Goal: Information Seeking & Learning: Learn about a topic

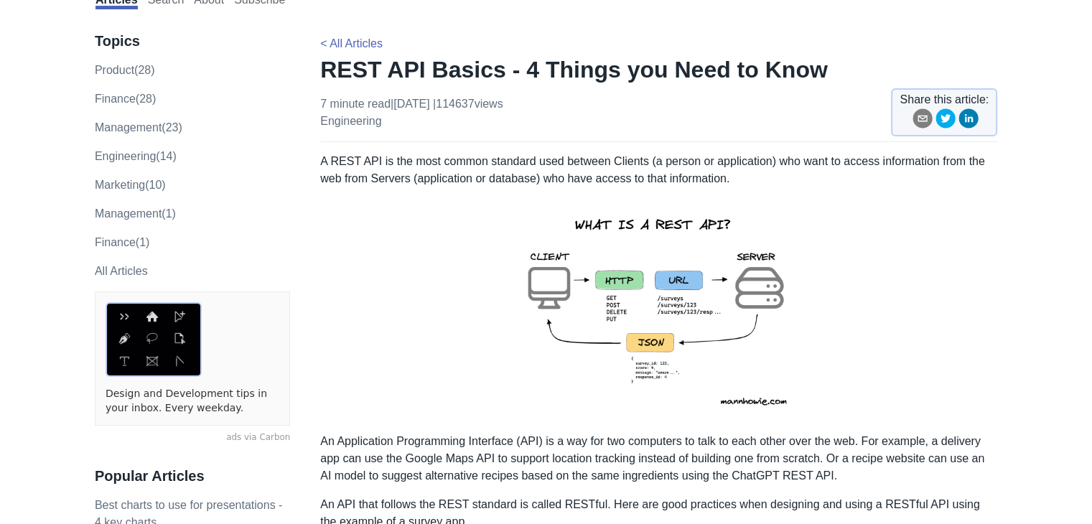
scroll to position [144, 0]
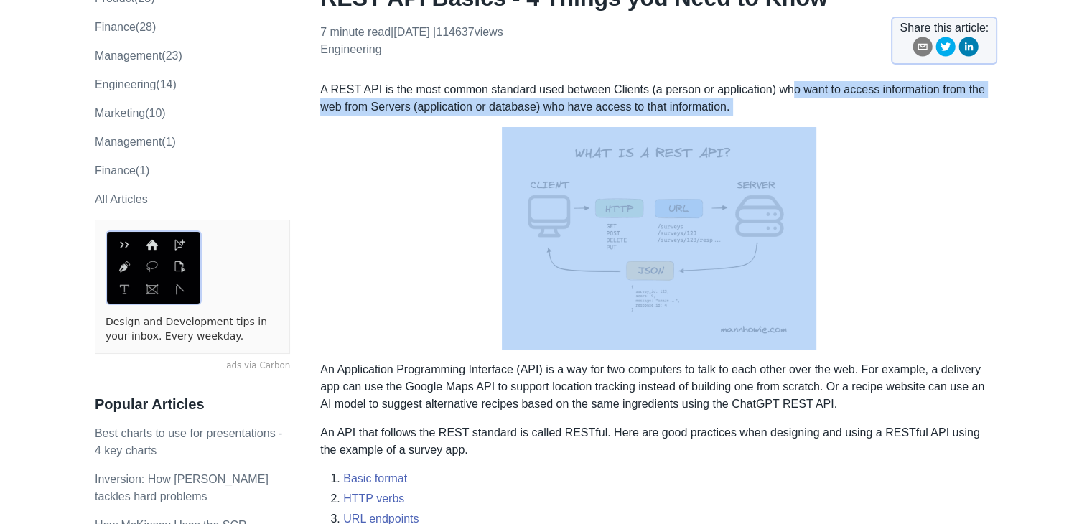
drag, startPoint x: 786, startPoint y: 90, endPoint x: 681, endPoint y: 115, distance: 107.8
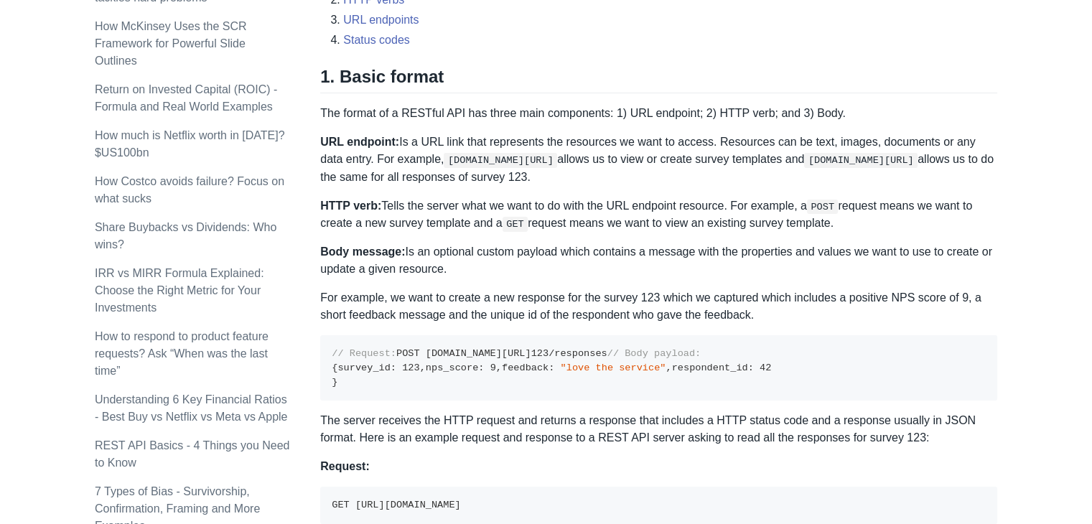
scroll to position [646, 0]
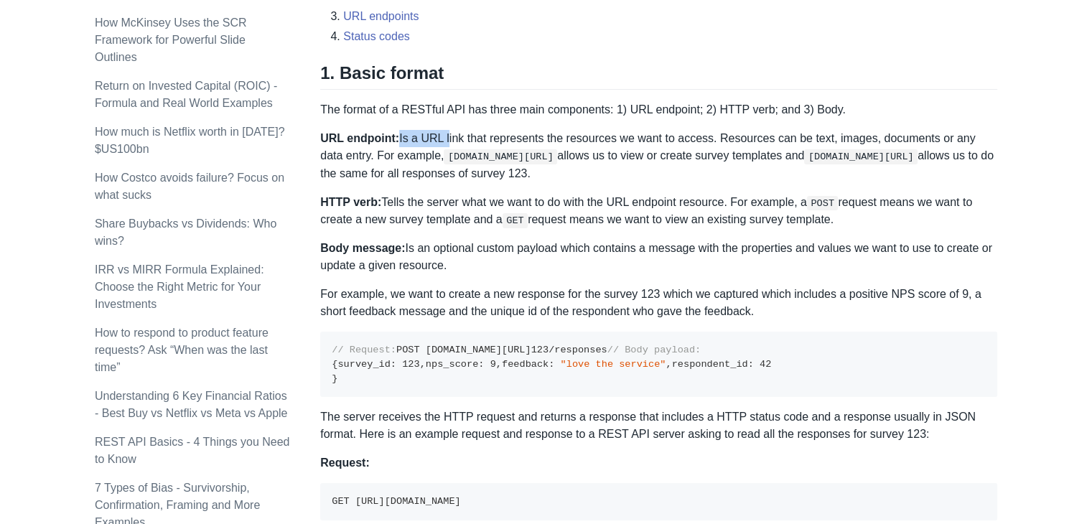
drag, startPoint x: 396, startPoint y: 137, endPoint x: 441, endPoint y: 131, distance: 46.4
click at [441, 131] on p "URL endpoint: Is a URL link that represents the resources we want to access. Re…" at bounding box center [658, 156] width 677 height 52
click at [680, 345] on pre "// Request: POST [DOMAIN_NAME][URL] 123 /responses // Body payload: { survey_id…" at bounding box center [658, 364] width 677 height 65
click at [319, 109] on div "Topics product (28) finance (28) management (23) engineering (14) marketing (10…" at bounding box center [207, 370] width 225 height 1825
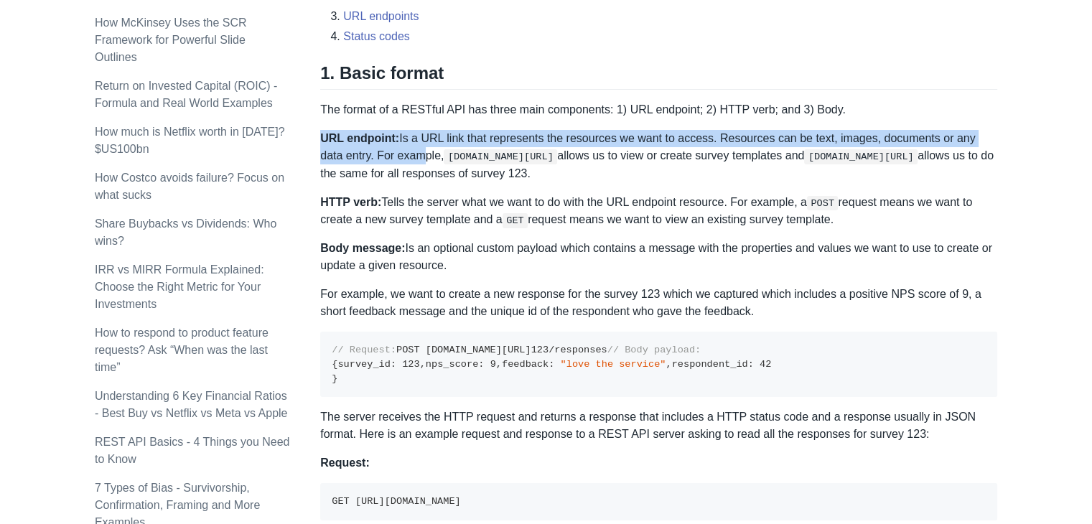
drag, startPoint x: 322, startPoint y: 139, endPoint x: 391, endPoint y: 147, distance: 70.2
click at [391, 147] on p "URL endpoint: Is a URL link that represents the resources we want to access. Re…" at bounding box center [658, 156] width 677 height 52
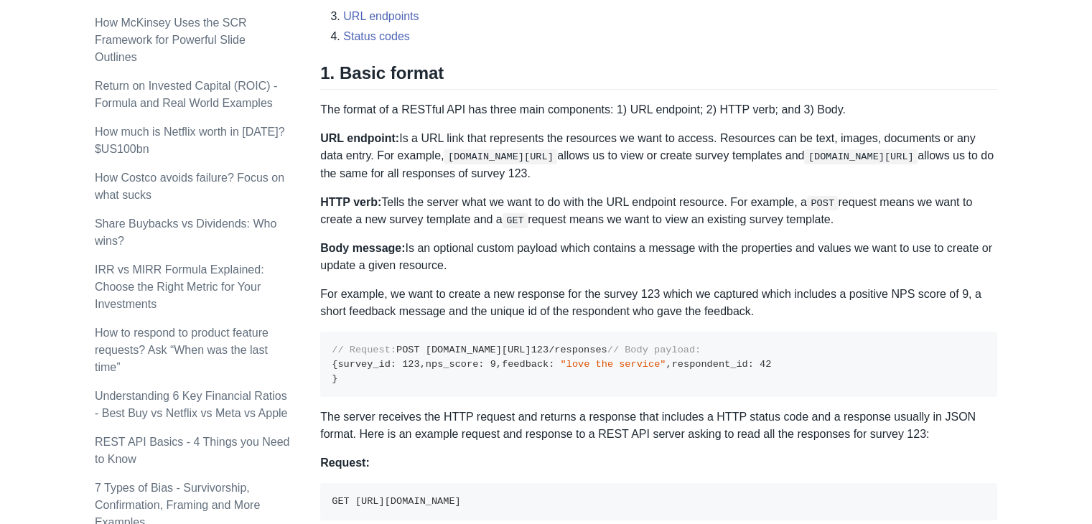
click at [688, 254] on p "Body message: Is an optional custom payload which contains a message with the p…" at bounding box center [658, 257] width 677 height 34
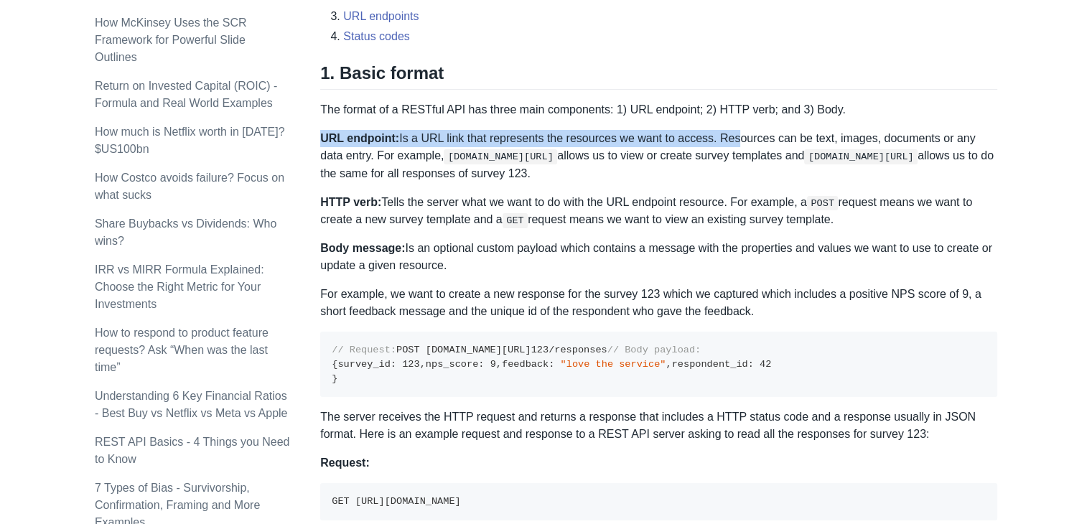
drag, startPoint x: 321, startPoint y: 136, endPoint x: 718, endPoint y: 144, distance: 397.0
click at [718, 144] on p "URL endpoint: Is a URL link that represents the resources we want to access. Re…" at bounding box center [658, 156] width 677 height 52
click at [459, 142] on p "URL endpoint: Is a URL link that represents the resources we want to access. Re…" at bounding box center [658, 156] width 677 height 52
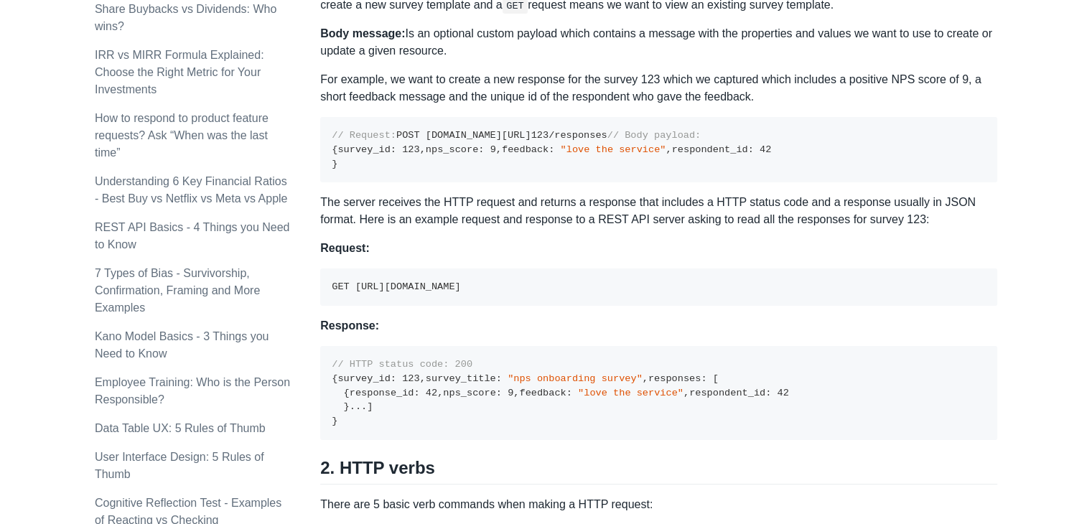
scroll to position [861, 0]
drag, startPoint x: 332, startPoint y: 146, endPoint x: 550, endPoint y: 144, distance: 218.2
click at [550, 144] on pre "// Request: POST [DOMAIN_NAME][URL] 123 /responses // Body payload: { survey_id…" at bounding box center [658, 148] width 677 height 65
click at [554, 170] on pre "// Request: POST [DOMAIN_NAME][URL] 123 /responses // Body payload: { survey_id…" at bounding box center [658, 148] width 677 height 65
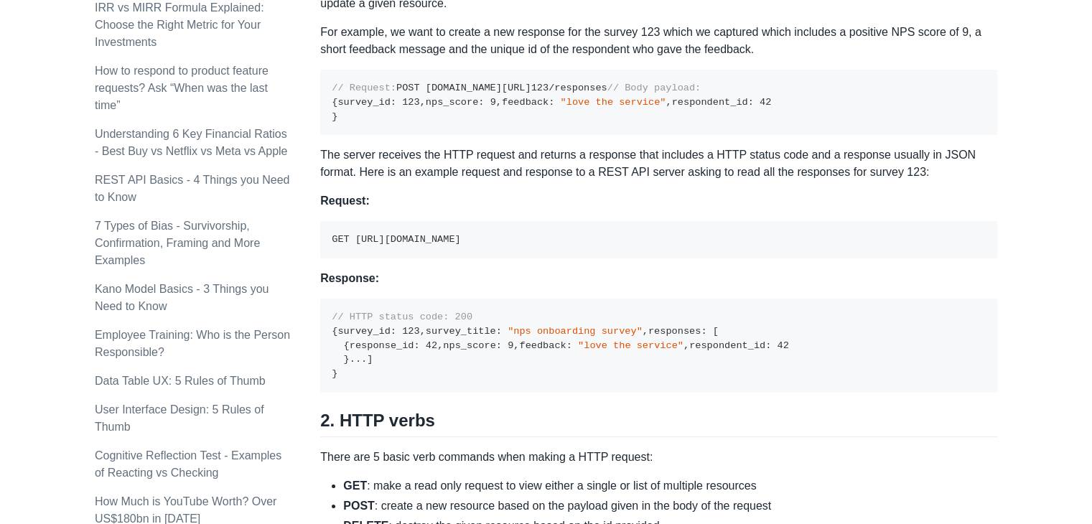
scroll to position [933, 0]
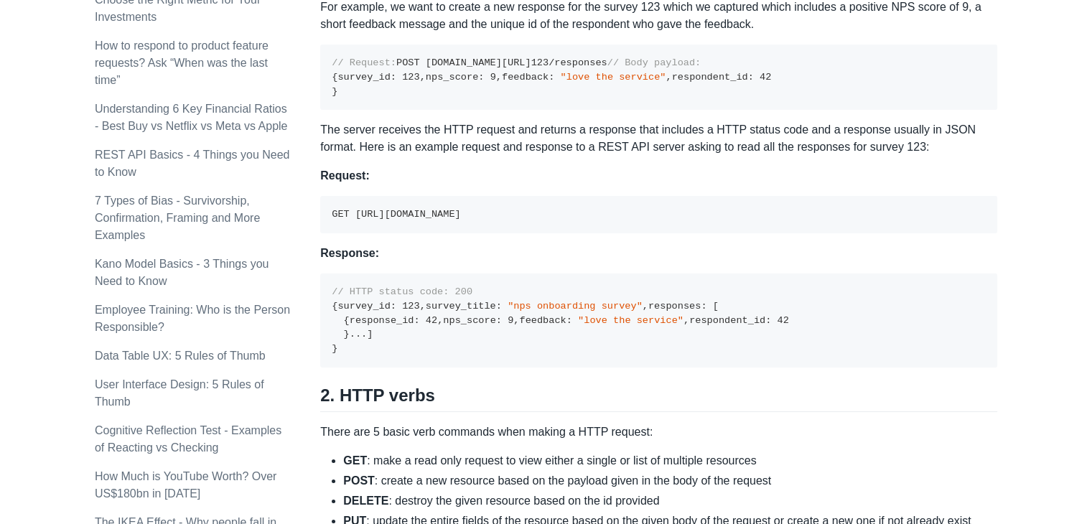
click at [586, 110] on pre "// Request: POST [DOMAIN_NAME][URL] 123 /responses // Body payload: { survey_id…" at bounding box center [658, 77] width 677 height 65
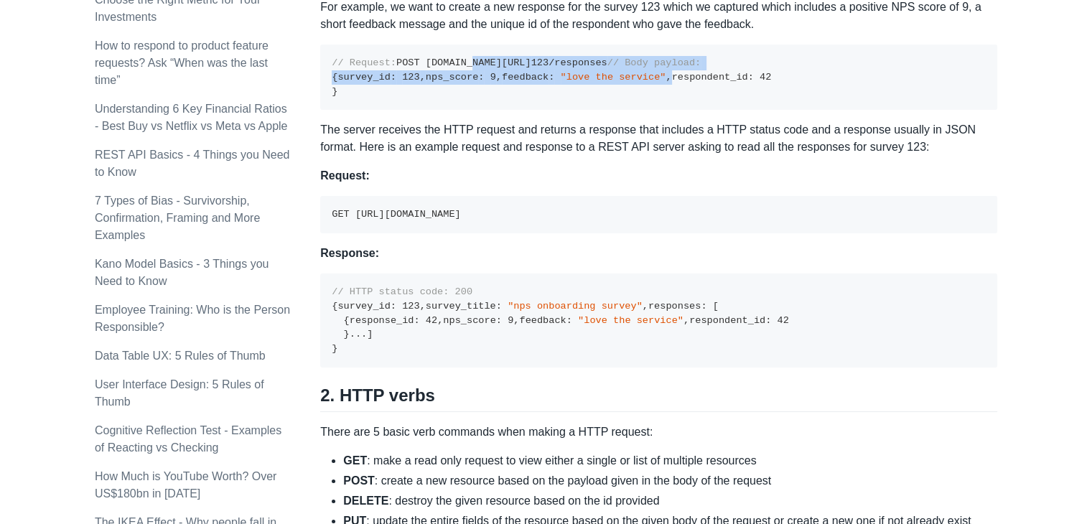
drag, startPoint x: 395, startPoint y: 77, endPoint x: 497, endPoint y: 157, distance: 130.4
click at [497, 96] on code "// Request: POST [DOMAIN_NAME][URL] 123 /responses // Body payload: { survey_id…" at bounding box center [551, 76] width 439 height 39
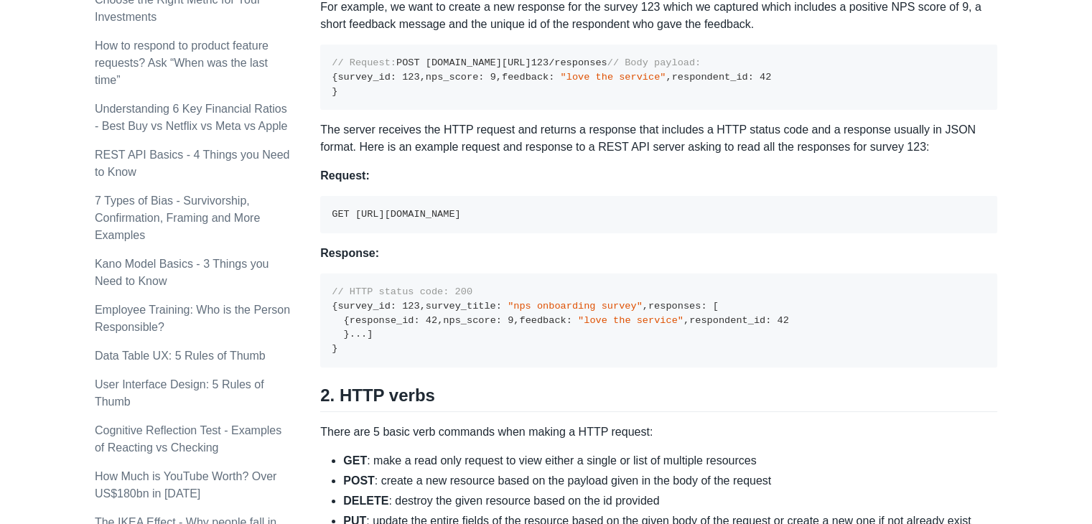
click at [566, 110] on pre "// Request: POST [DOMAIN_NAME][URL] 123 /responses // Body payload: { survey_id…" at bounding box center [658, 77] width 677 height 65
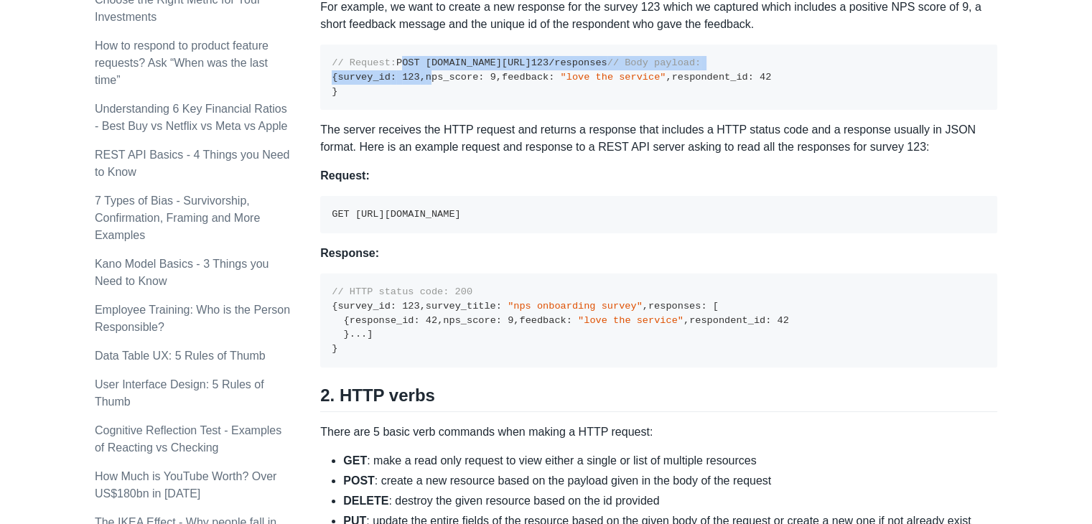
drag, startPoint x: 324, startPoint y: 71, endPoint x: 543, endPoint y: 133, distance: 226.8
click at [543, 110] on pre "// Request: POST [DOMAIN_NAME][URL] 123 /responses // Body payload: { survey_id…" at bounding box center [658, 77] width 677 height 65
click at [520, 110] on pre "// Request: POST [DOMAIN_NAME][URL] 123 /responses // Body payload: { survey_id…" at bounding box center [658, 77] width 677 height 65
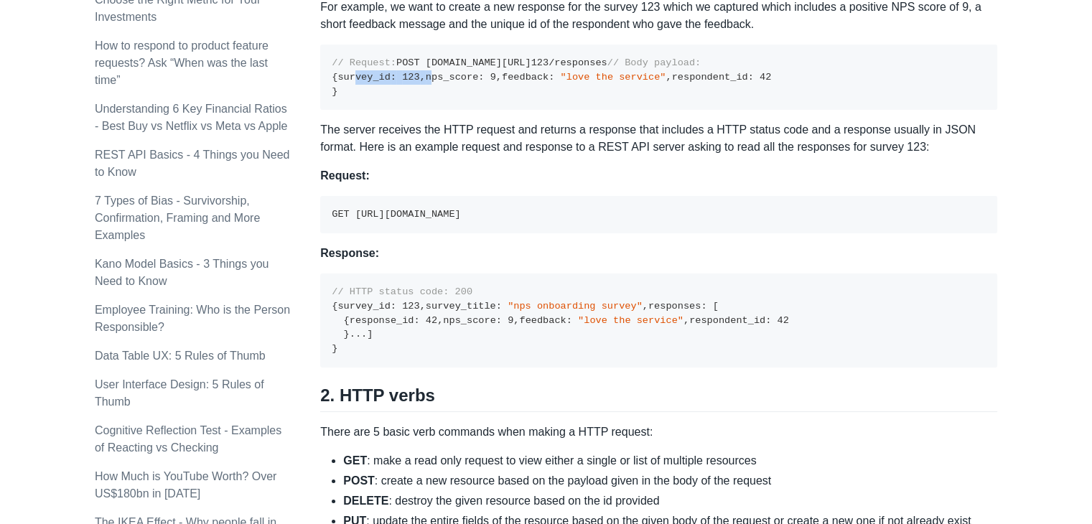
drag, startPoint x: 342, startPoint y: 134, endPoint x: 430, endPoint y: 139, distance: 88.5
click at [433, 110] on pre "// Request: POST [DOMAIN_NAME][URL] 123 /responses // Body payload: { survey_id…" at bounding box center [658, 77] width 677 height 65
drag, startPoint x: 334, startPoint y: 148, endPoint x: 431, endPoint y: 154, distance: 97.8
click at [431, 110] on pre "// Request: POST [DOMAIN_NAME][URL] 123 /responses // Body payload: { survey_id…" at bounding box center [658, 77] width 677 height 65
click at [508, 110] on pre "// Request: POST [DOMAIN_NAME][URL] 123 /responses // Body payload: { survey_id…" at bounding box center [658, 77] width 677 height 65
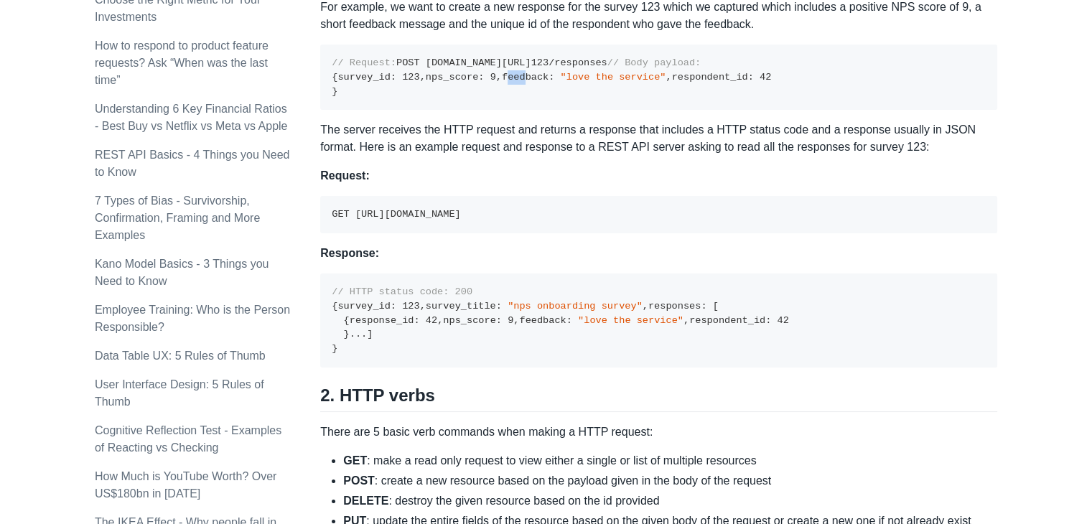
drag, startPoint x: 340, startPoint y: 164, endPoint x: 521, endPoint y: 149, distance: 182.2
click at [521, 110] on pre "// Request: POST [DOMAIN_NAME][URL] 123 /responses // Body payload: { survey_id…" at bounding box center [658, 77] width 677 height 65
click at [528, 110] on pre "// Request: POST [DOMAIN_NAME][URL] 123 /responses // Body payload: { survey_id…" at bounding box center [658, 77] width 677 height 65
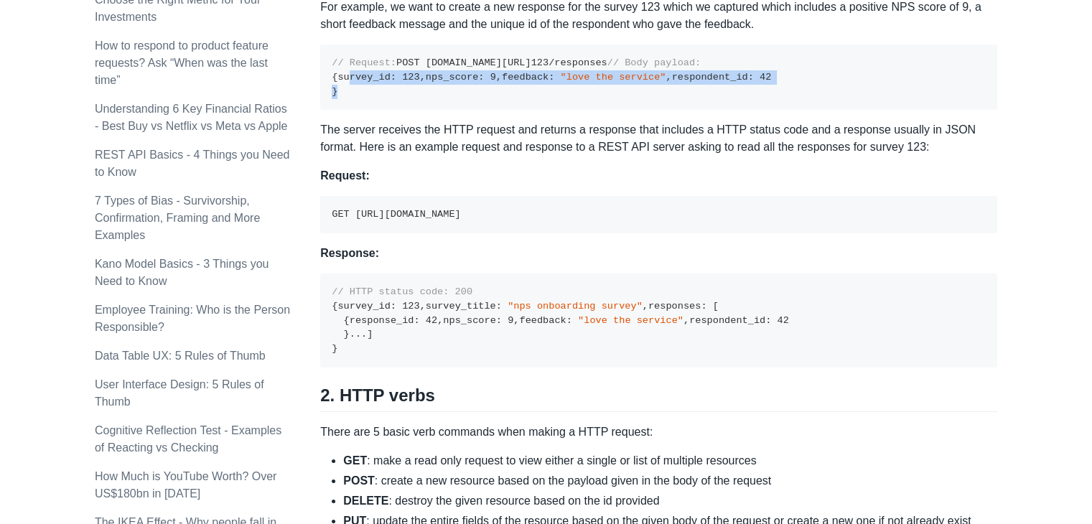
drag, startPoint x: 337, startPoint y: 129, endPoint x: 388, endPoint y: 185, distance: 75.2
click at [388, 110] on pre "// Request: POST [DOMAIN_NAME][URL] 123 /responses // Body payload: { survey_id…" at bounding box center [658, 77] width 677 height 65
click at [438, 110] on pre "// Request: POST [DOMAIN_NAME][URL] 123 /responses // Body payload: { survey_id…" at bounding box center [658, 77] width 677 height 65
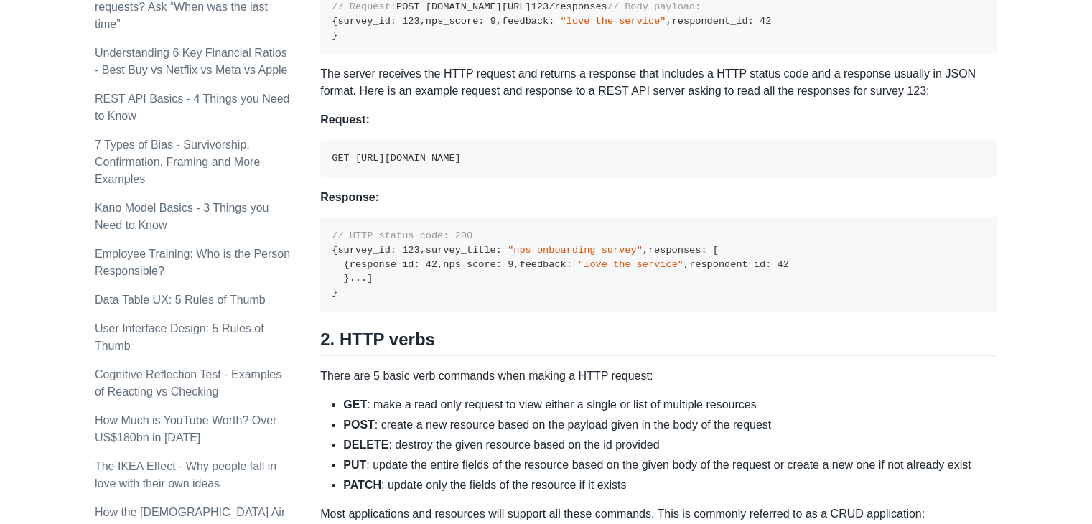
scroll to position [1005, 0]
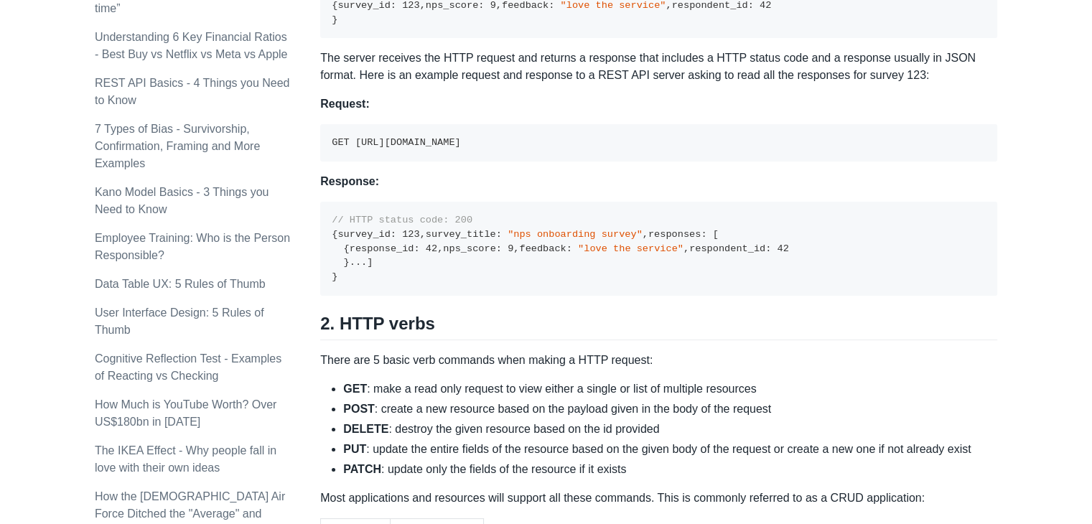
click at [610, 288] on div "A REST API is the most common standard used between Clients (a person or applic…" at bounding box center [658, 338] width 677 height 2237
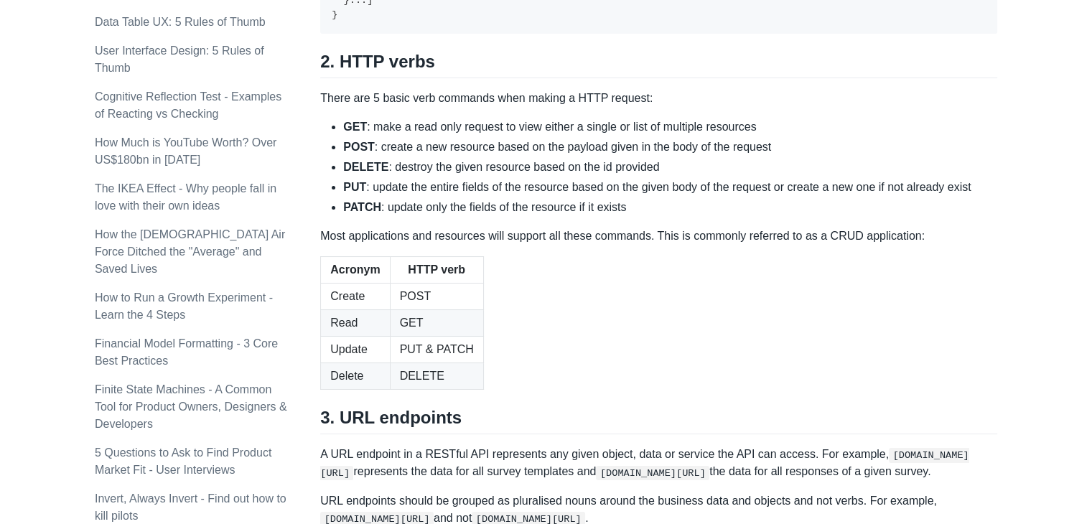
scroll to position [1292, 0]
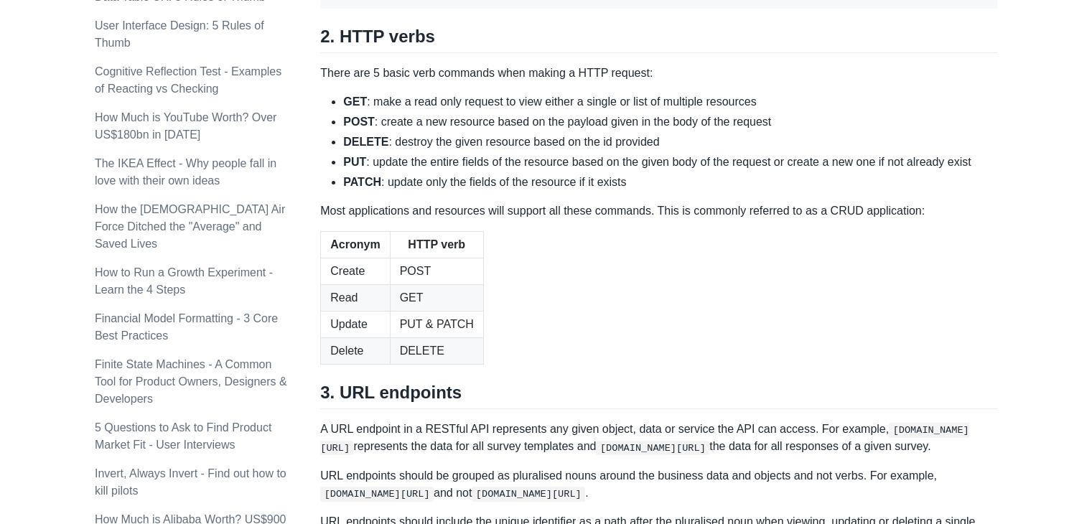
click at [813, 191] on ul "GET : make a read only request to view either a single or list of multiple reso…" at bounding box center [658, 142] width 677 height 98
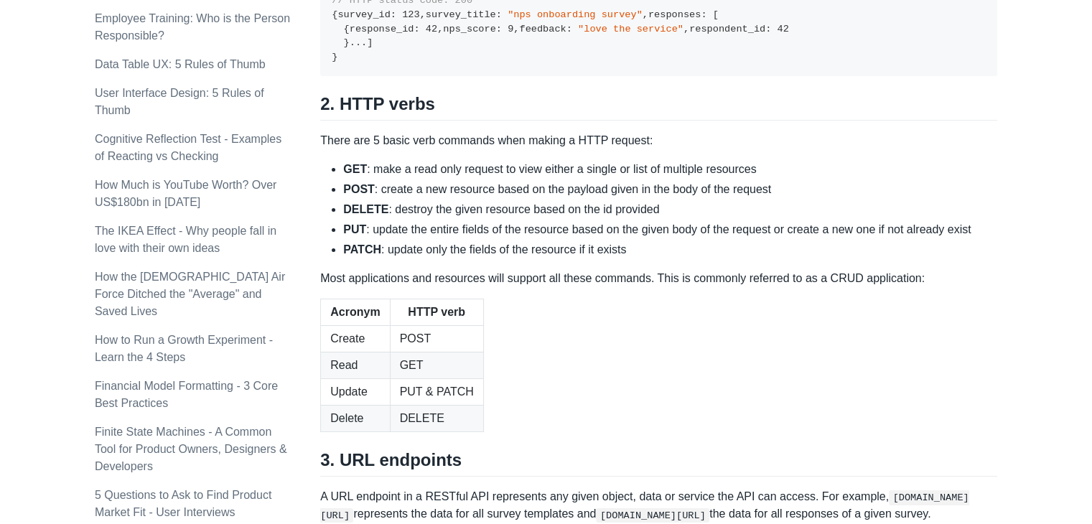
scroll to position [1220, 0]
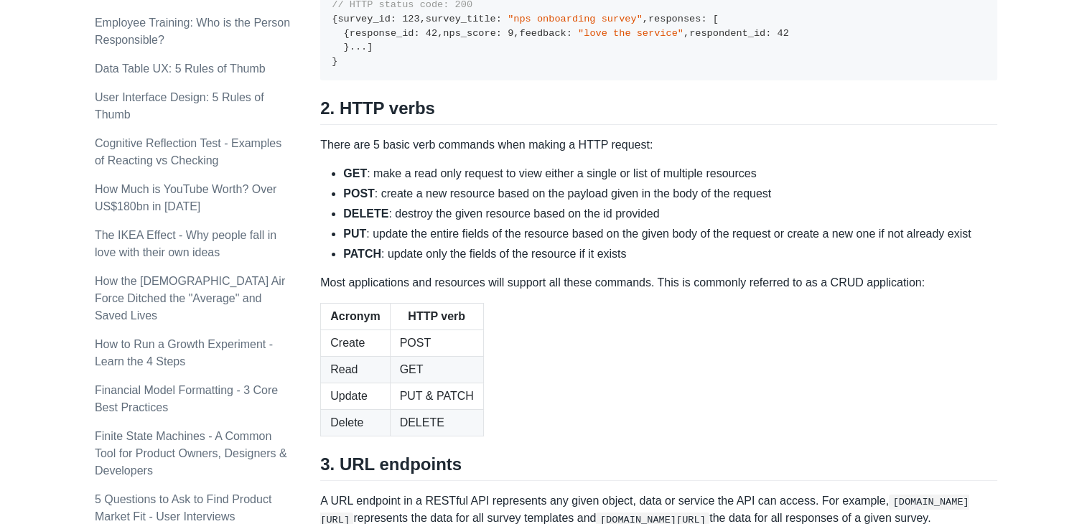
click at [563, 80] on pre "// HTTP status code: 200 { survey_id : 123 , survey_title : "nps onboarding sur…" at bounding box center [658, 33] width 677 height 94
click at [793, 125] on h2 "2. HTTP verbs" at bounding box center [658, 111] width 677 height 27
click at [730, 80] on pre "// HTTP status code: 200 { survey_id : 123 , survey_title : "nps onboarding sur…" at bounding box center [658, 33] width 677 height 94
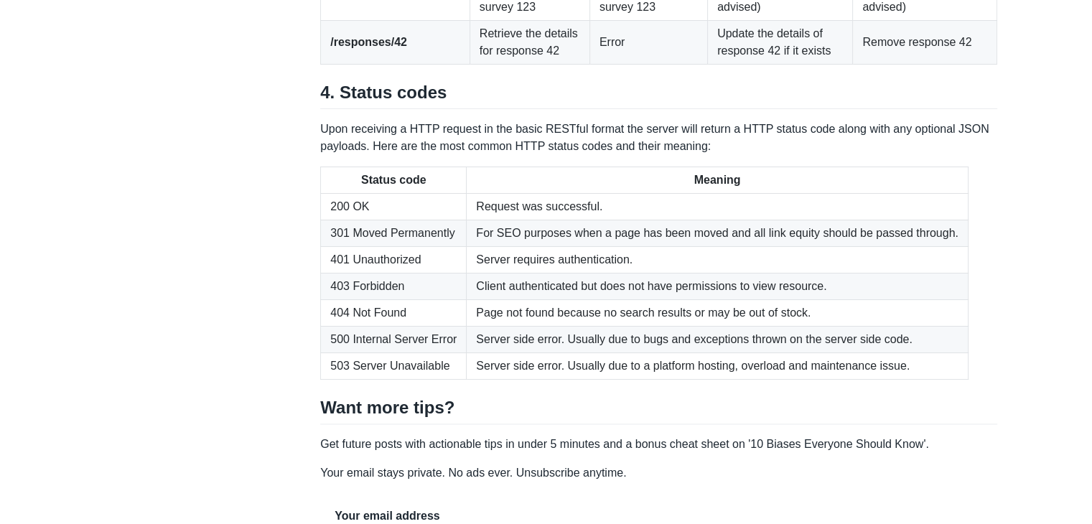
scroll to position [2153, 0]
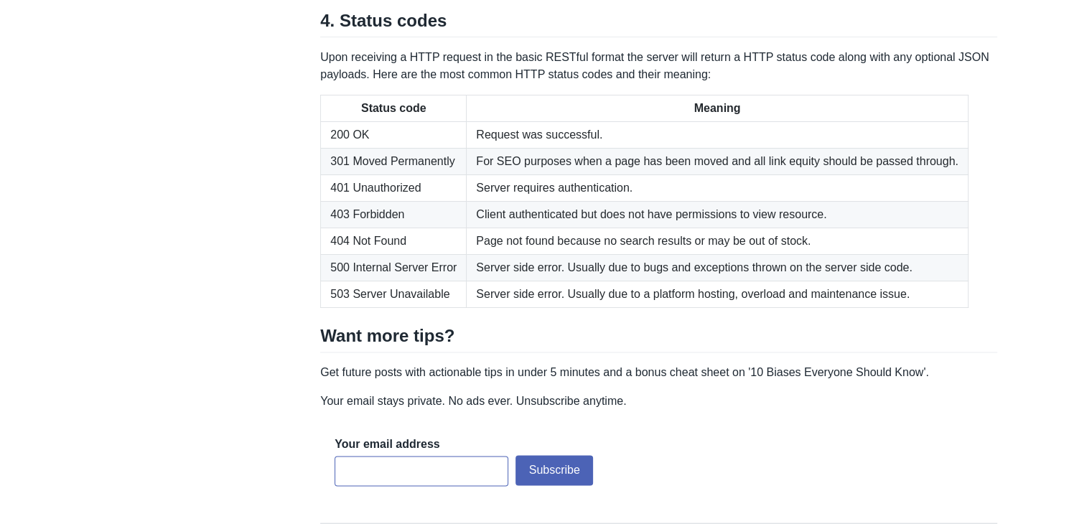
click at [352, 83] on p "Upon receiving a HTTP request in the basic RESTful format the server will retur…" at bounding box center [658, 66] width 677 height 34
drag, startPoint x: 352, startPoint y: 282, endPoint x: 623, endPoint y: 284, distance: 270.6
click at [623, 83] on p "Upon receiving a HTTP request in the basic RESTful format the server will retur…" at bounding box center [658, 66] width 677 height 34
click at [770, 83] on p "Upon receiving a HTTP request in the basic RESTful format the server will retur…" at bounding box center [658, 66] width 677 height 34
drag, startPoint x: 322, startPoint y: 285, endPoint x: 526, endPoint y: 277, distance: 204.7
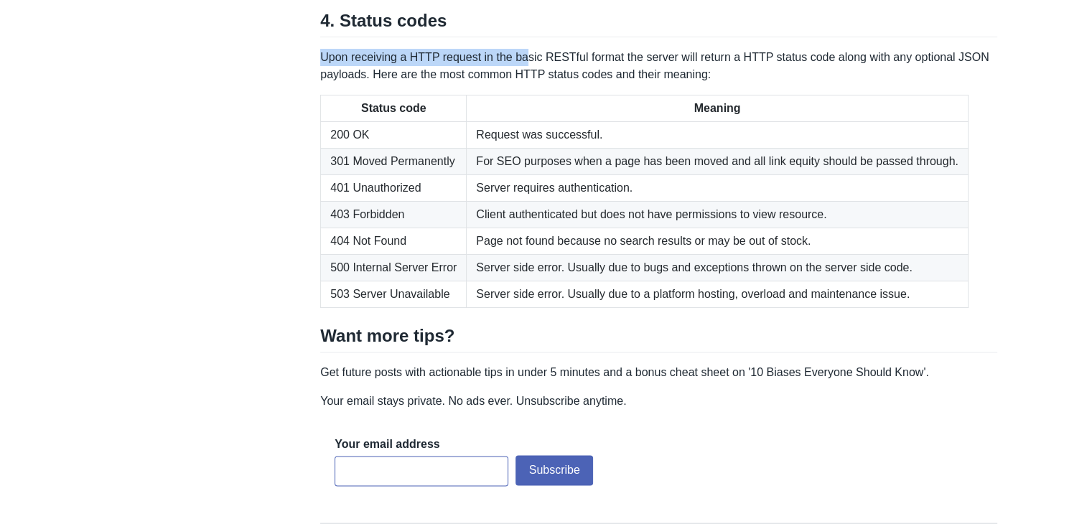
click at [526, 83] on p "Upon receiving a HTTP request in the basic RESTful format the server will retur…" at bounding box center [658, 66] width 677 height 34
click at [559, 83] on p "Upon receiving a HTTP request in the basic RESTful format the server will retur…" at bounding box center [658, 66] width 677 height 34
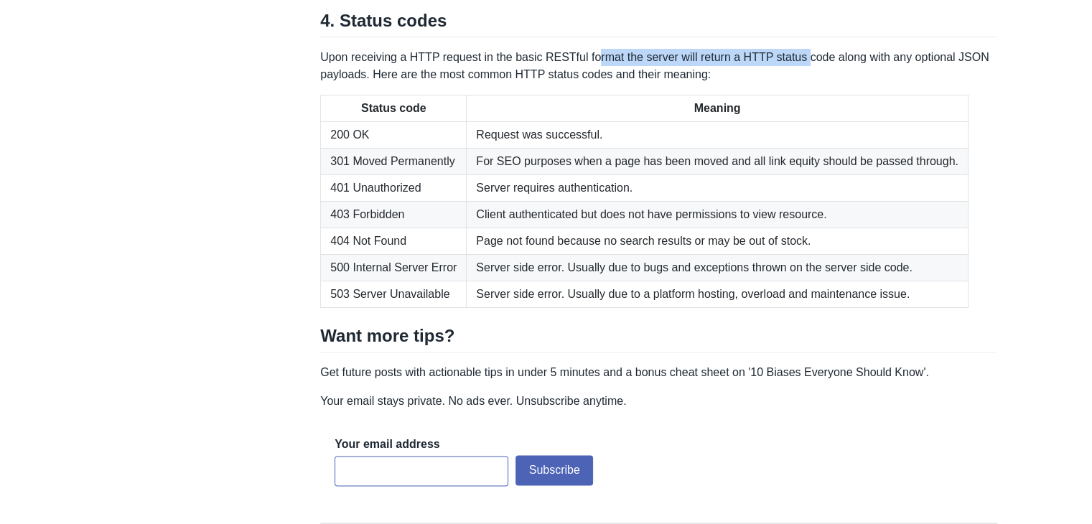
drag, startPoint x: 589, startPoint y: 284, endPoint x: 795, endPoint y: 281, distance: 206.8
click at [795, 83] on p "Upon receiving a HTTP request in the basic RESTful format the server will retur…" at bounding box center [658, 66] width 677 height 34
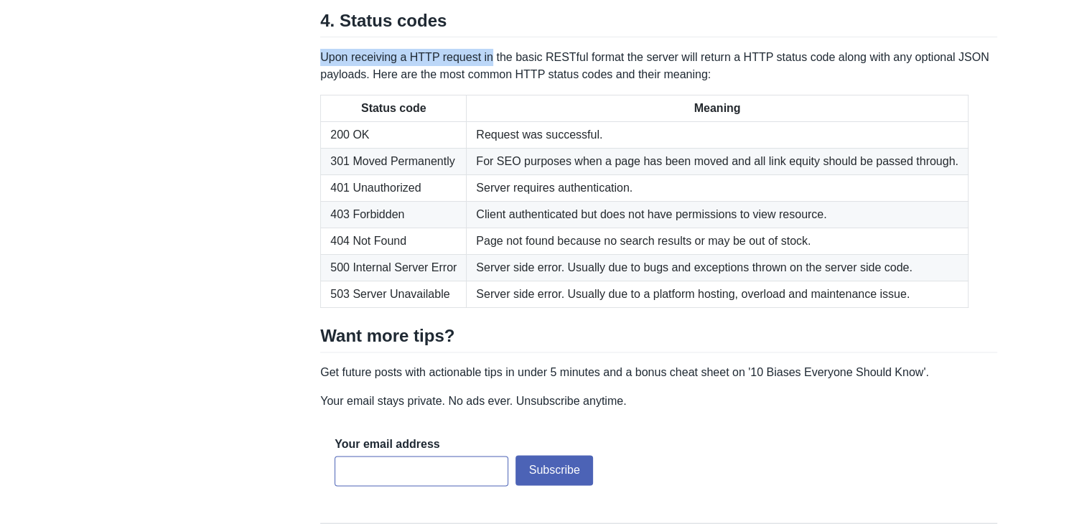
drag, startPoint x: 322, startPoint y: 279, endPoint x: 489, endPoint y: 279, distance: 167.3
click at [489, 83] on p "Upon receiving a HTTP request in the basic RESTful format the server will retur…" at bounding box center [658, 66] width 677 height 34
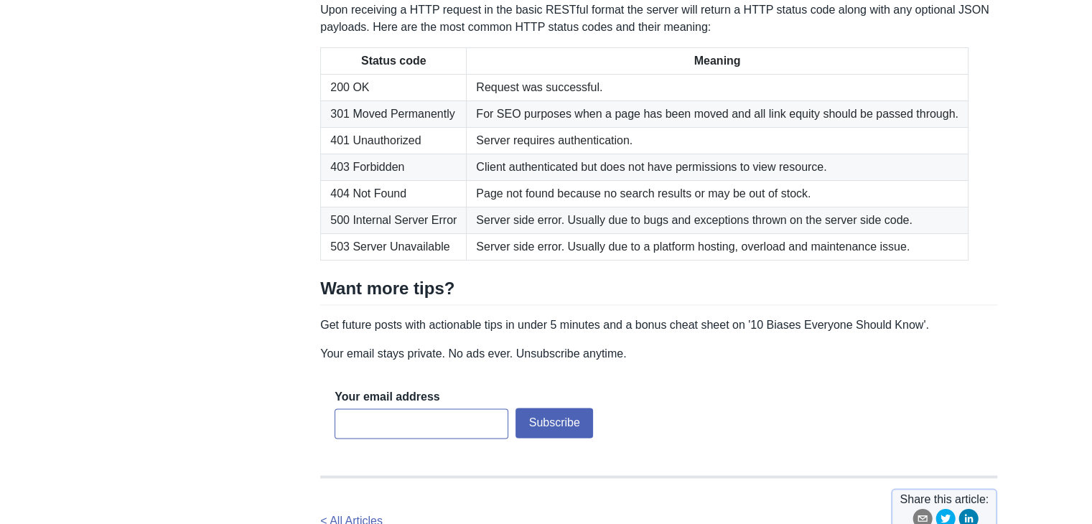
scroll to position [2225, 0]
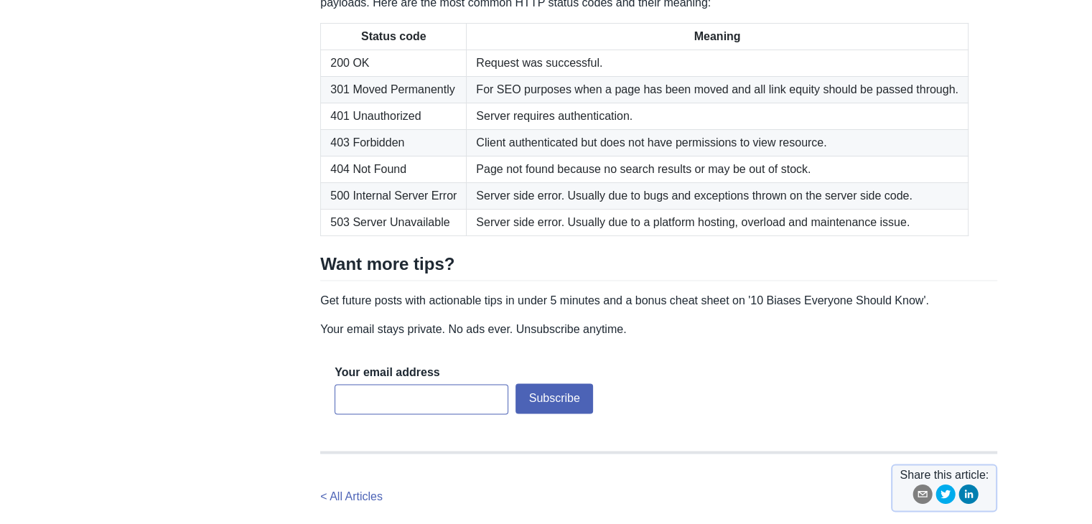
drag, startPoint x: 589, startPoint y: 314, endPoint x: 950, endPoint y: 306, distance: 361.2
click at [950, 103] on td "For SEO purposes when a page has been moved and all link equity should be passe…" at bounding box center [718, 90] width 502 height 27
drag, startPoint x: 329, startPoint y: 366, endPoint x: 412, endPoint y: 363, distance: 82.6
click at [412, 156] on td "403 Forbidden" at bounding box center [394, 143] width 146 height 27
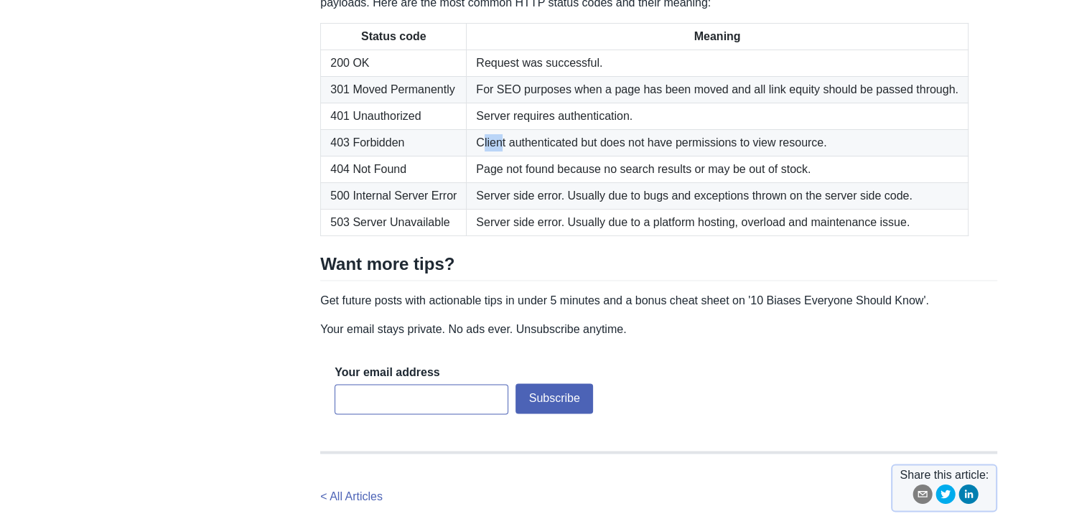
drag, startPoint x: 477, startPoint y: 365, endPoint x: 497, endPoint y: 360, distance: 21.4
click at [497, 156] on td "Client authenticated but does not have permissions to view resource." at bounding box center [718, 143] width 502 height 27
click at [503, 156] on td "Client authenticated but does not have permissions to view resource." at bounding box center [718, 143] width 502 height 27
drag, startPoint x: 468, startPoint y: 363, endPoint x: 576, endPoint y: 360, distance: 108.5
click at [576, 156] on td "Client authenticated but does not have permissions to view resource." at bounding box center [718, 143] width 502 height 27
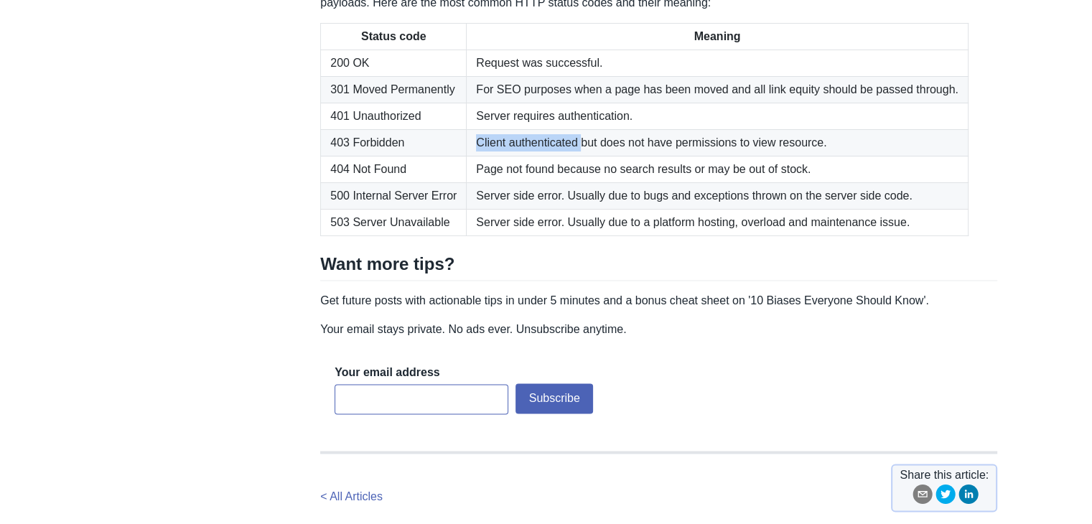
click at [531, 156] on td "Client authenticated but does not have permissions to view resource." at bounding box center [718, 143] width 502 height 27
drag, startPoint x: 474, startPoint y: 365, endPoint x: 574, endPoint y: 361, distance: 100.6
click at [574, 156] on td "Client authenticated but does not have permissions to view resource." at bounding box center [718, 143] width 502 height 27
drag, startPoint x: 351, startPoint y: 418, endPoint x: 453, endPoint y: 420, distance: 102.0
click at [449, 210] on td "500 Internal Server Error" at bounding box center [394, 196] width 146 height 27
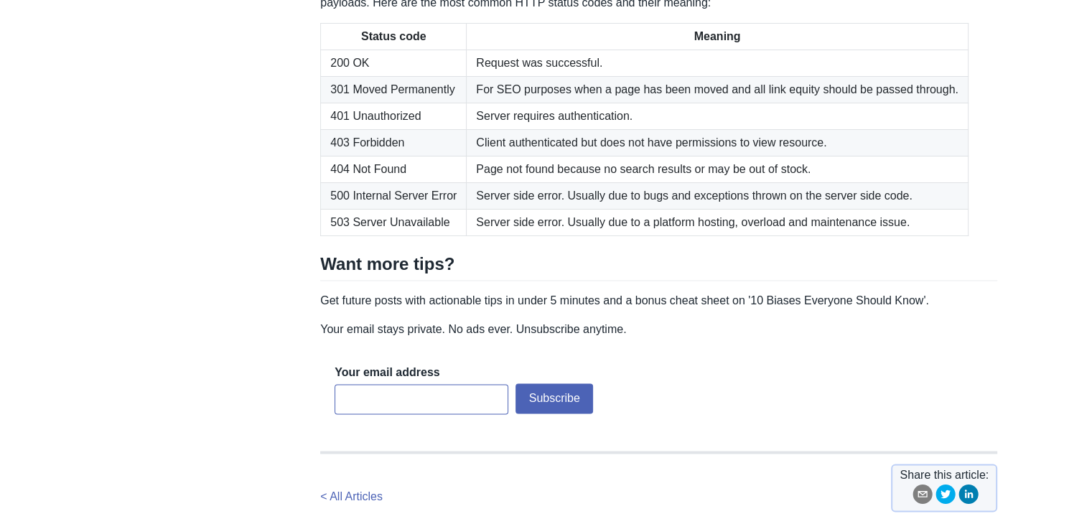
click at [454, 210] on td "500 Internal Server Error" at bounding box center [394, 196] width 146 height 27
drag, startPoint x: 334, startPoint y: 414, endPoint x: 491, endPoint y: 417, distance: 157.2
click at [491, 210] on tr "500 Internal Server Error Server side error. Usually due to bugs and exceptions…" at bounding box center [644, 196] width 647 height 27
click at [525, 210] on td "Server side error. Usually due to bugs and exceptions thrown on the server side…" at bounding box center [718, 196] width 502 height 27
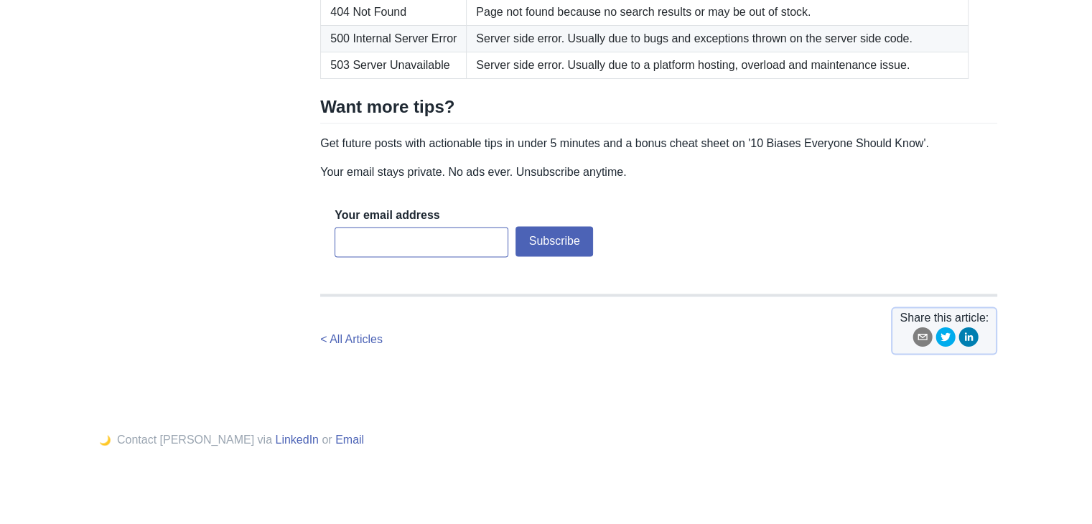
scroll to position [2604, 0]
click at [698, 265] on div "Your email address Subscribe Loading... Subscribe Loading..." at bounding box center [658, 234] width 677 height 84
click at [622, 431] on p "🌙 Contact [PERSON_NAME] via LinkedIn or Email" at bounding box center [546, 439] width 902 height 17
